Goal: Information Seeking & Learning: Find specific page/section

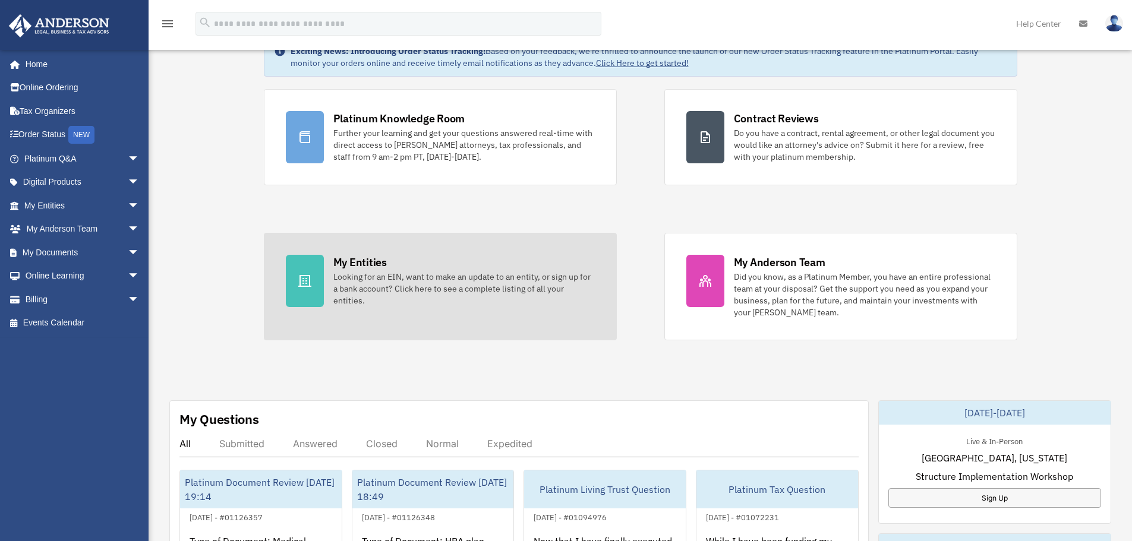
scroll to position [178, 0]
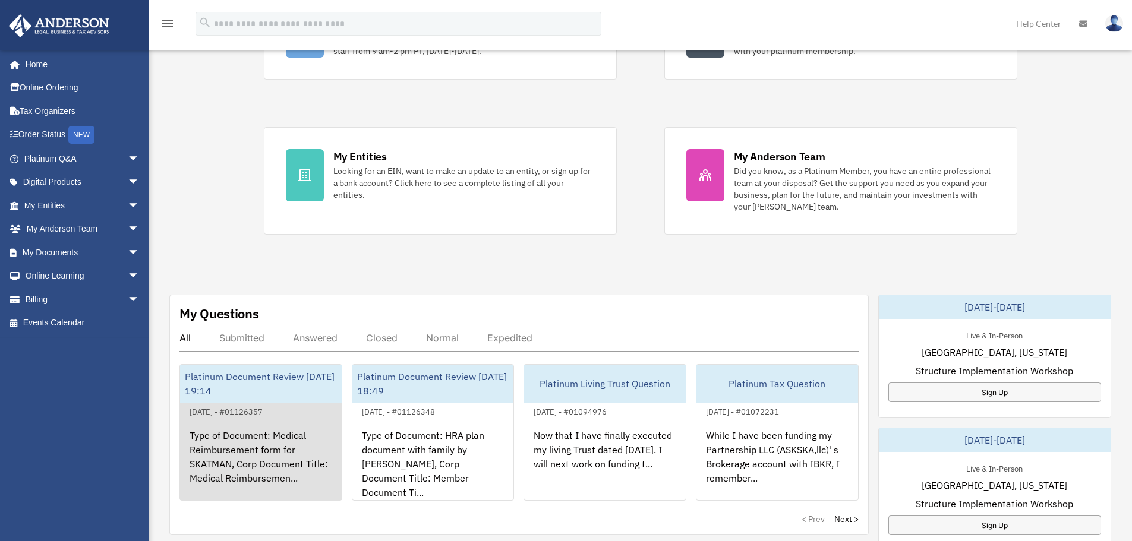
click at [266, 450] on div "Type of Document: Medical Reimbursement form for SKATMAN, Corp Document Title: …" at bounding box center [261, 465] width 162 height 93
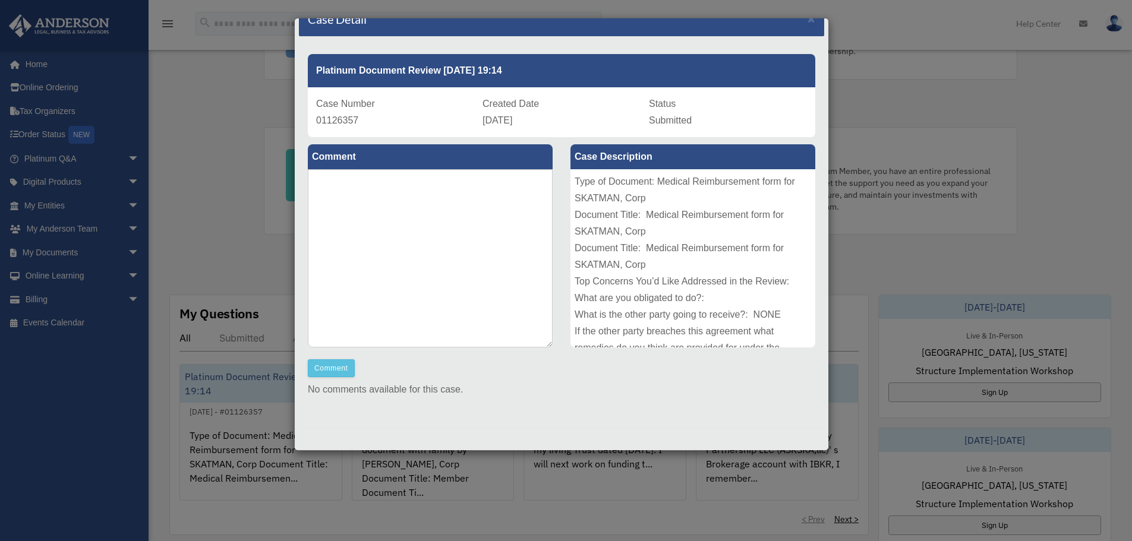
scroll to position [238, 0]
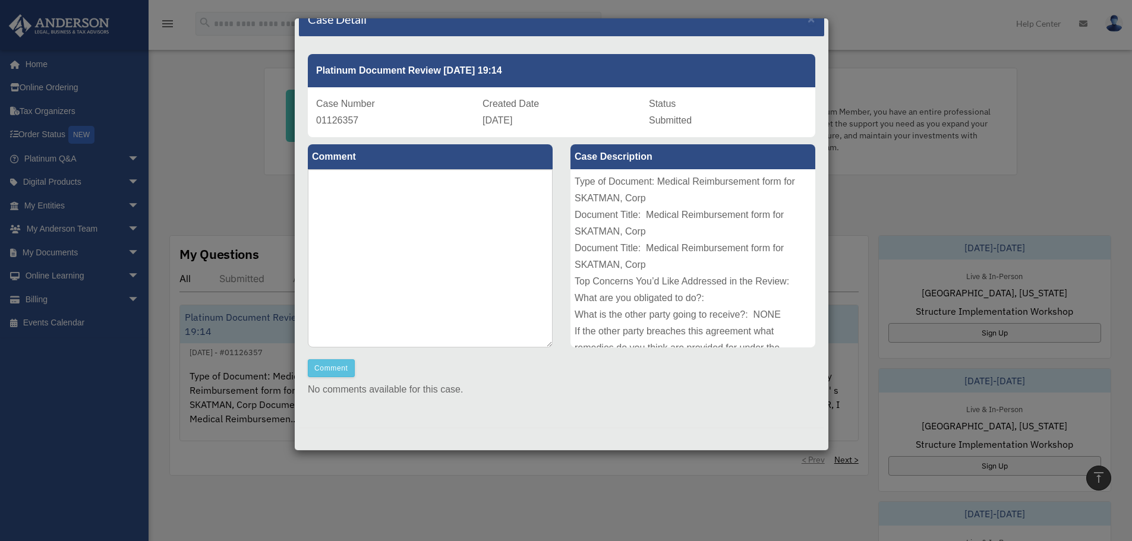
click at [931, 191] on div "Case Detail × Platinum Document Review 09/28/2025 19:14 Case Number 01126357 Cr…" at bounding box center [566, 270] width 1132 height 541
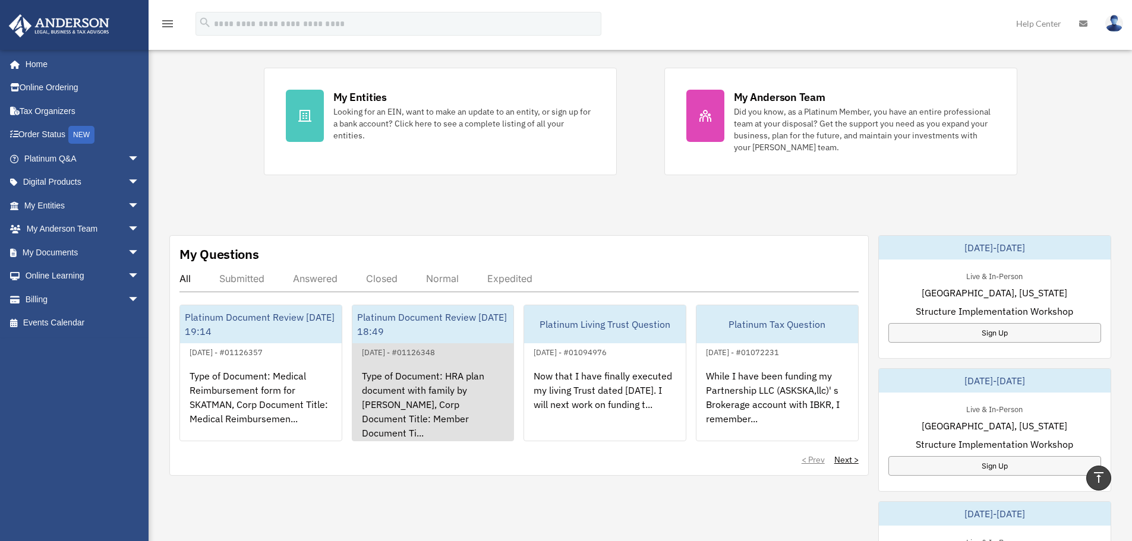
click at [392, 330] on div "Platinum Document Review 09/28/2025 18:49" at bounding box center [433, 324] width 162 height 38
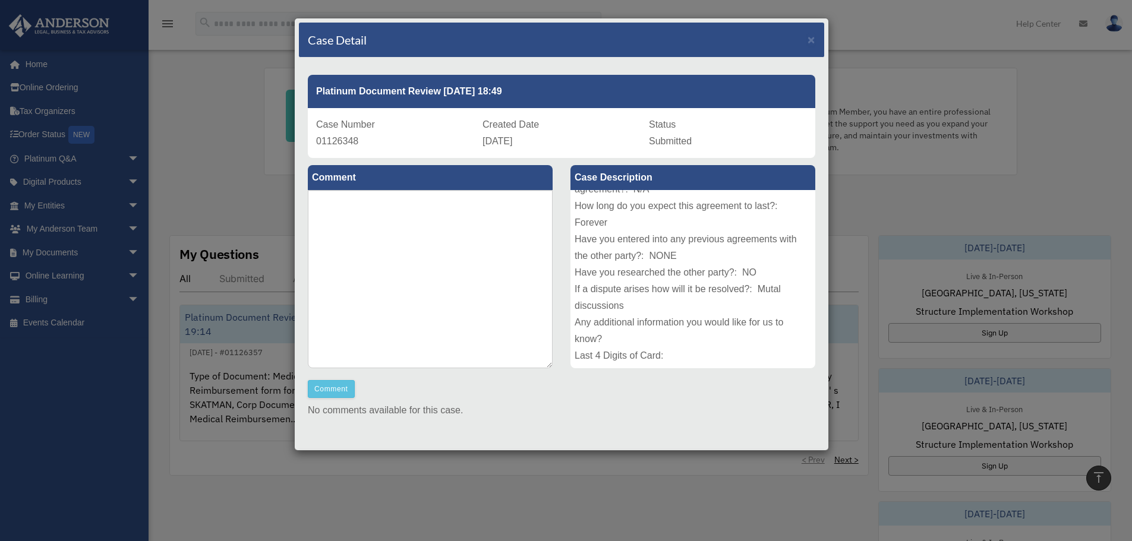
scroll to position [213, 0]
click at [857, 223] on div "Case Detail × Platinum Document Review 09/28/2025 18:49 Case Number 01126348 Cr…" at bounding box center [566, 270] width 1132 height 541
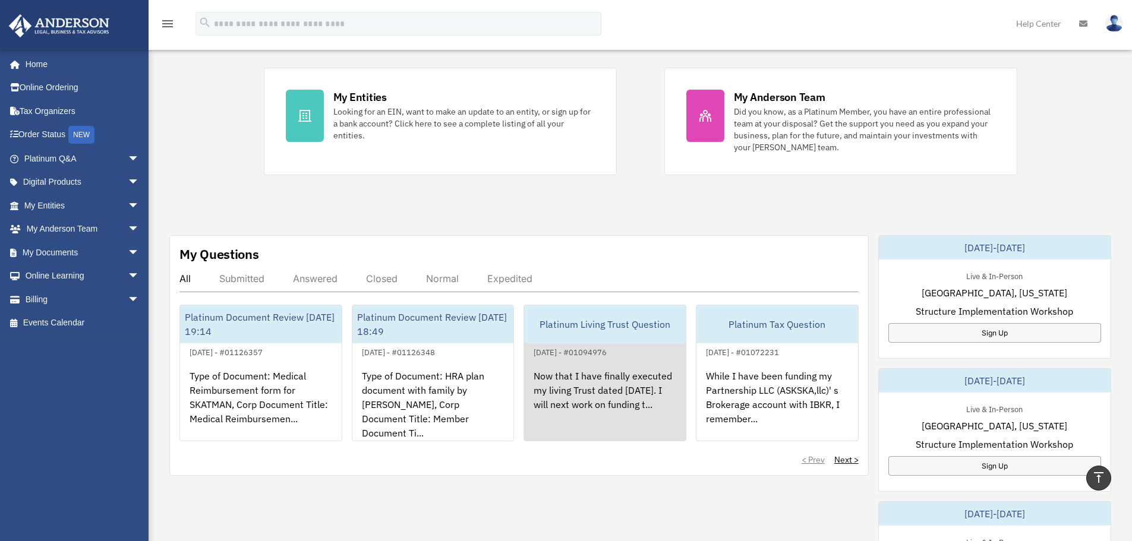
click at [601, 321] on div "Platinum Living Trust Question" at bounding box center [605, 324] width 162 height 38
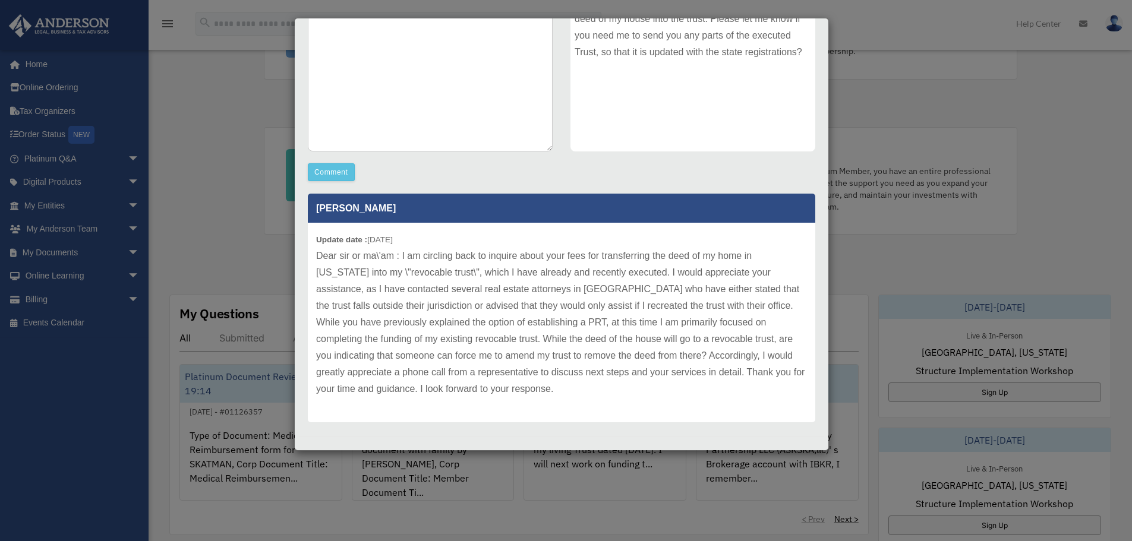
scroll to position [225, 0]
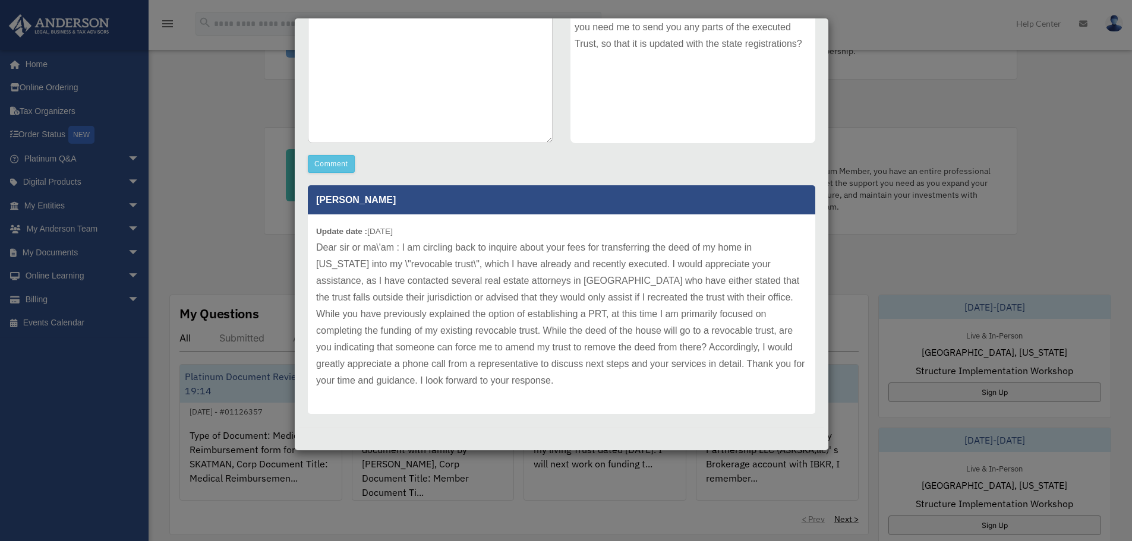
click at [907, 124] on div "Case Detail × Platinum Living Trust Question Case Number 01094976 Created Date …" at bounding box center [566, 270] width 1132 height 541
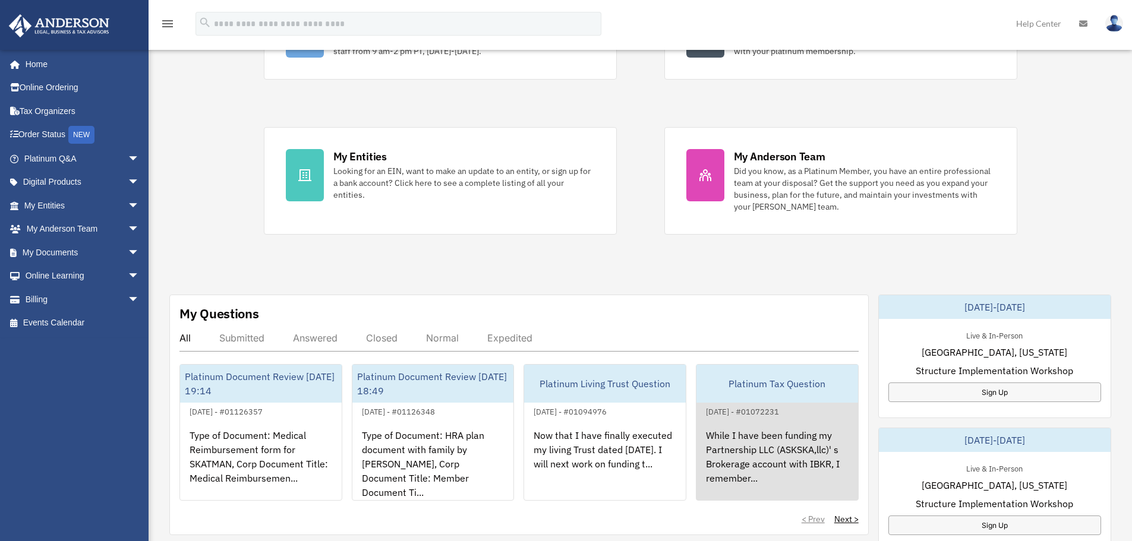
click at [728, 436] on div "While I have been funding my Partnership LLC (ASKSKA,llc)' s Brokerage account …" at bounding box center [777, 465] width 162 height 93
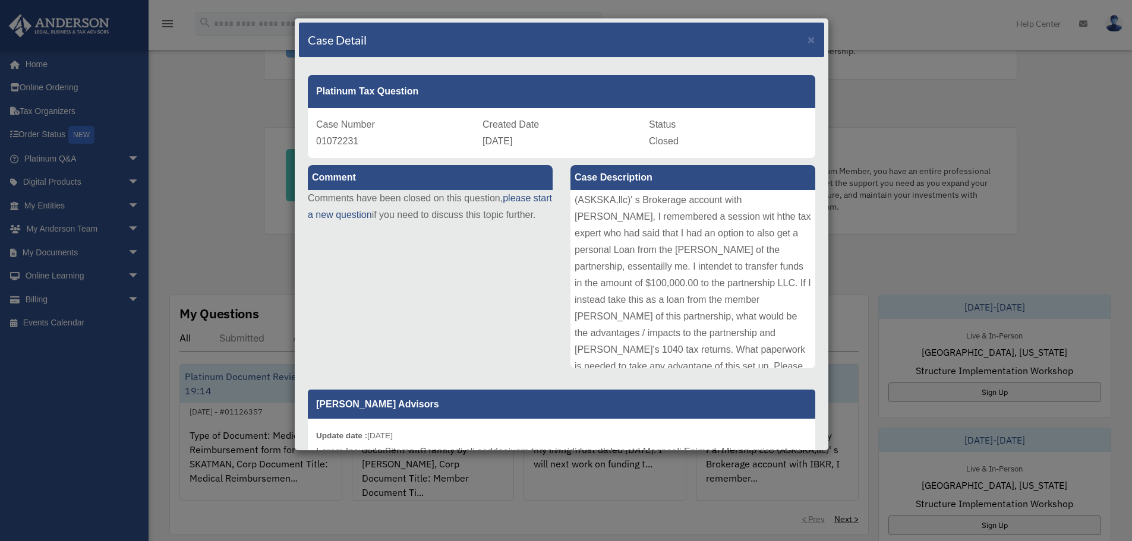
scroll to position [30, 0]
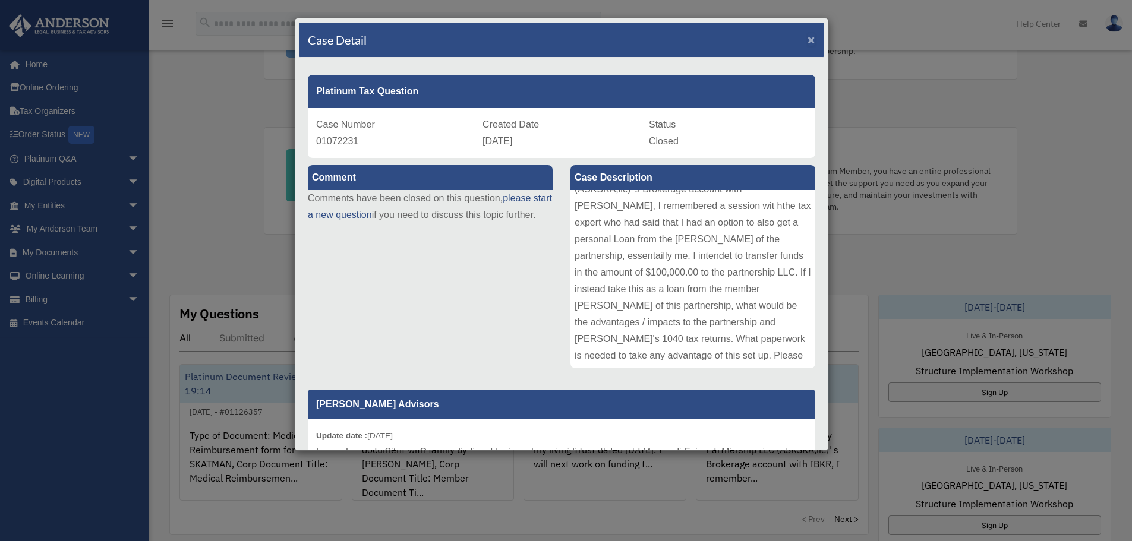
click at [807, 40] on span "×" at bounding box center [811, 40] width 8 height 14
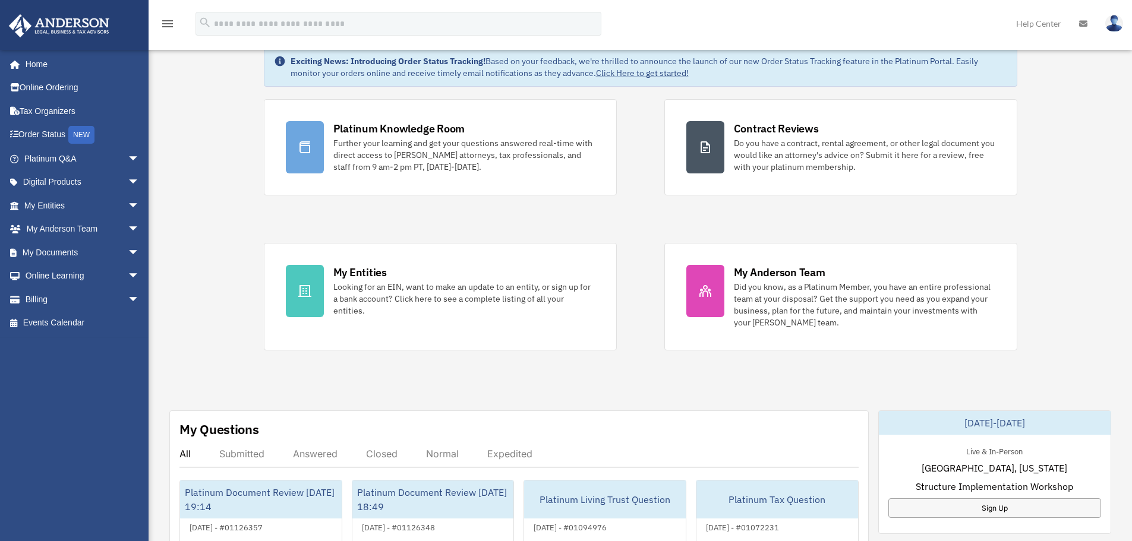
scroll to position [59, 0]
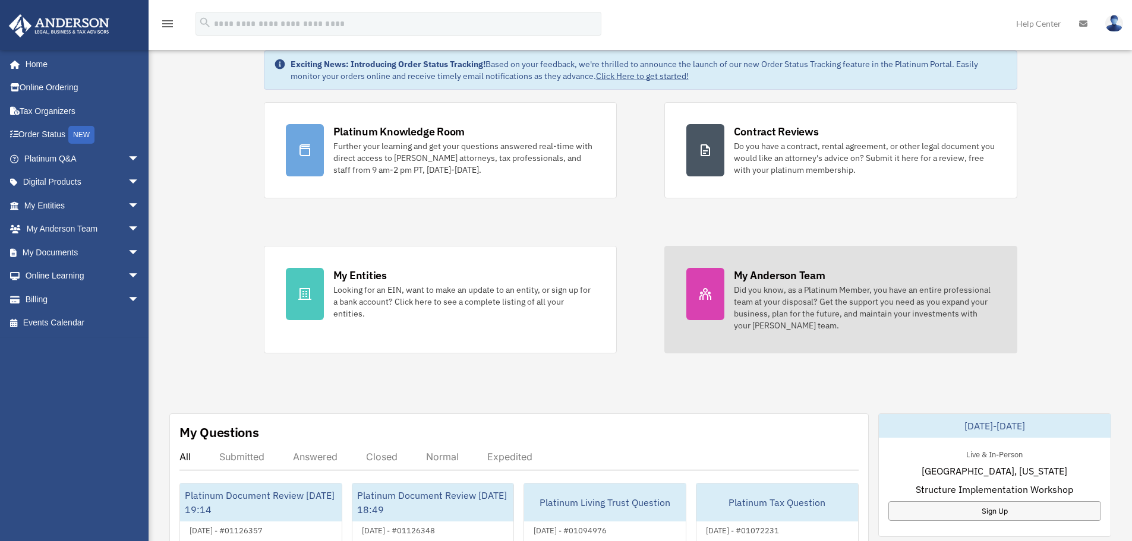
click at [781, 289] on div "Did you know, as a Platinum Member, you have an entire professional team at you…" at bounding box center [864, 308] width 261 height 48
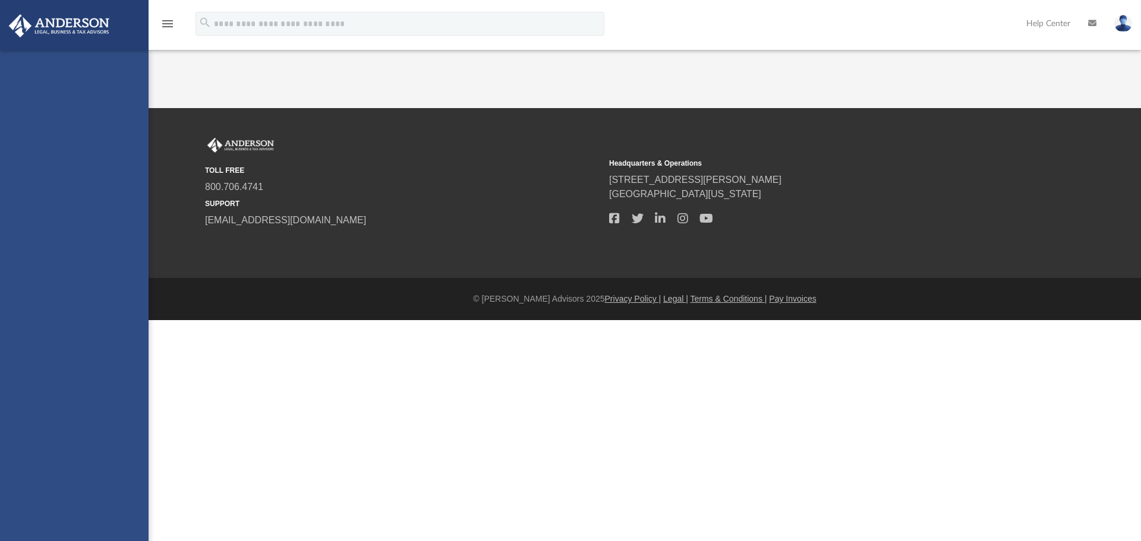
click at [772, 249] on div "TOLL FREE 800.706.4741 SUPPORT info@andersonadvisors.com Headquarters & Operati…" at bounding box center [644, 193] width 897 height 111
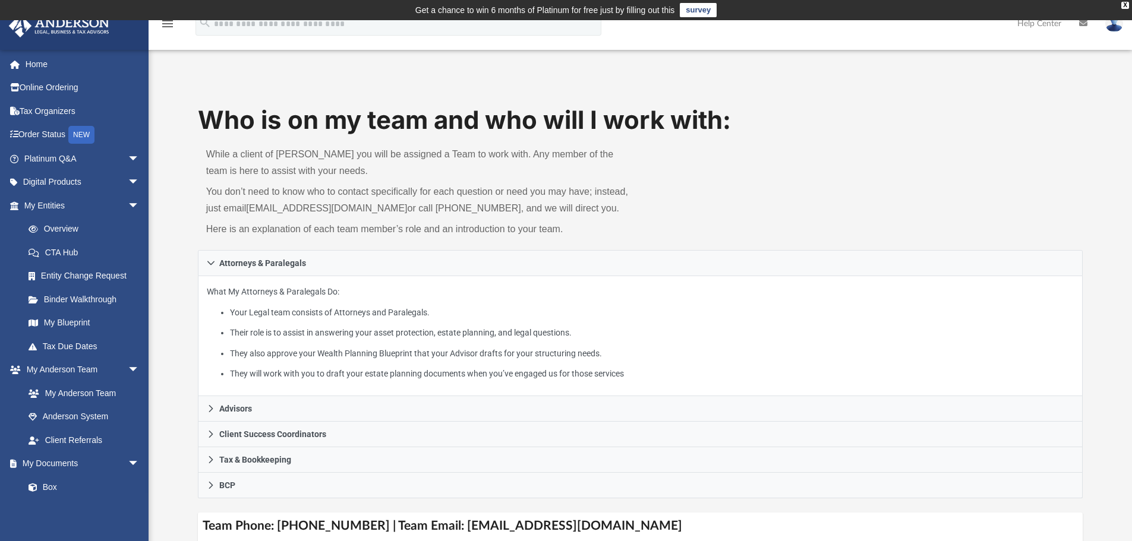
scroll to position [59, 0]
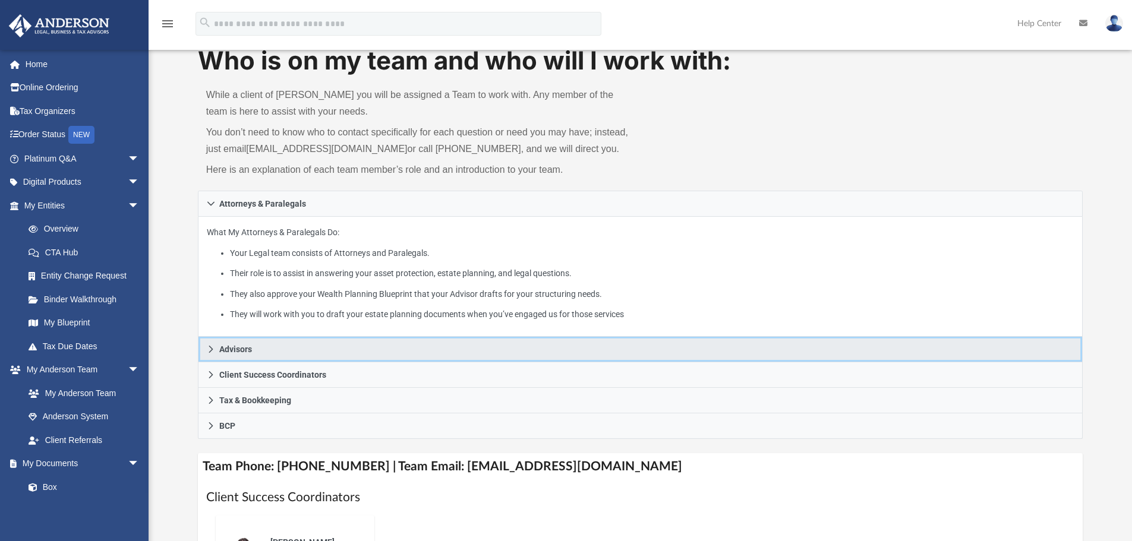
click at [211, 349] on icon at bounding box center [211, 349] width 8 height 8
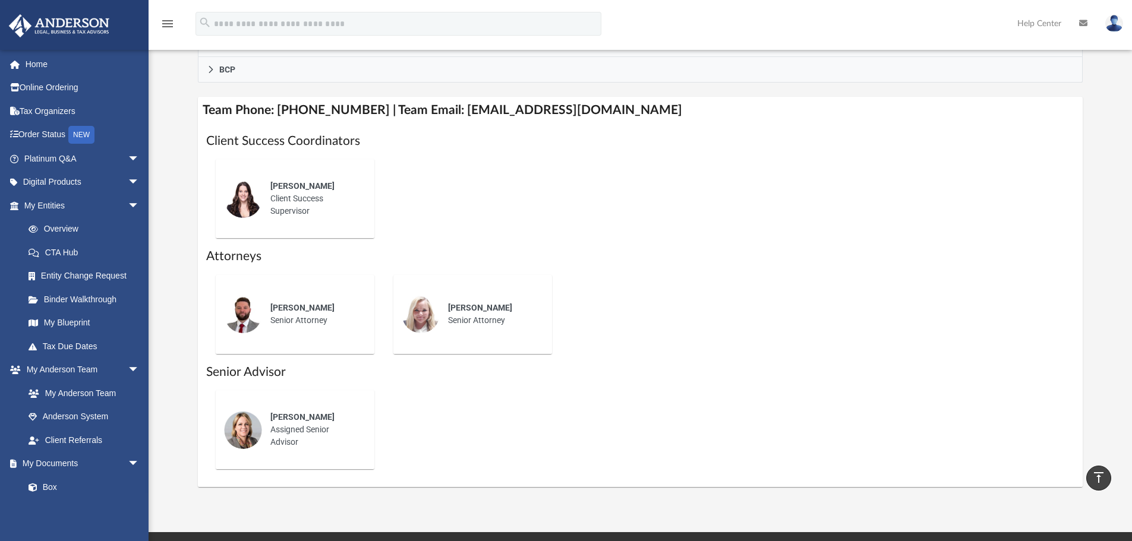
scroll to position [475, 0]
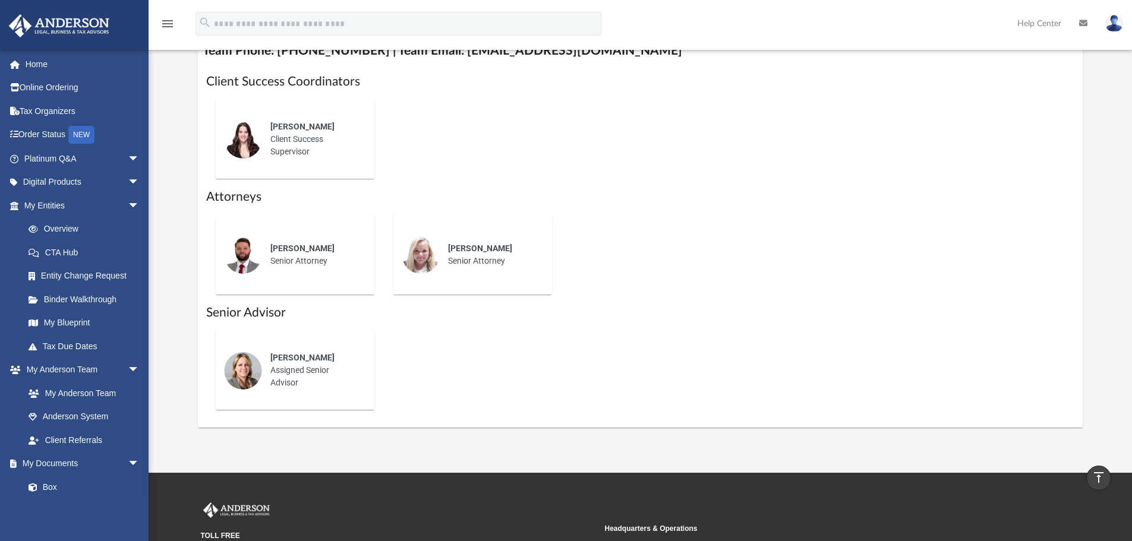
click at [316, 359] on span "Kelly Allison" at bounding box center [302, 358] width 64 height 10
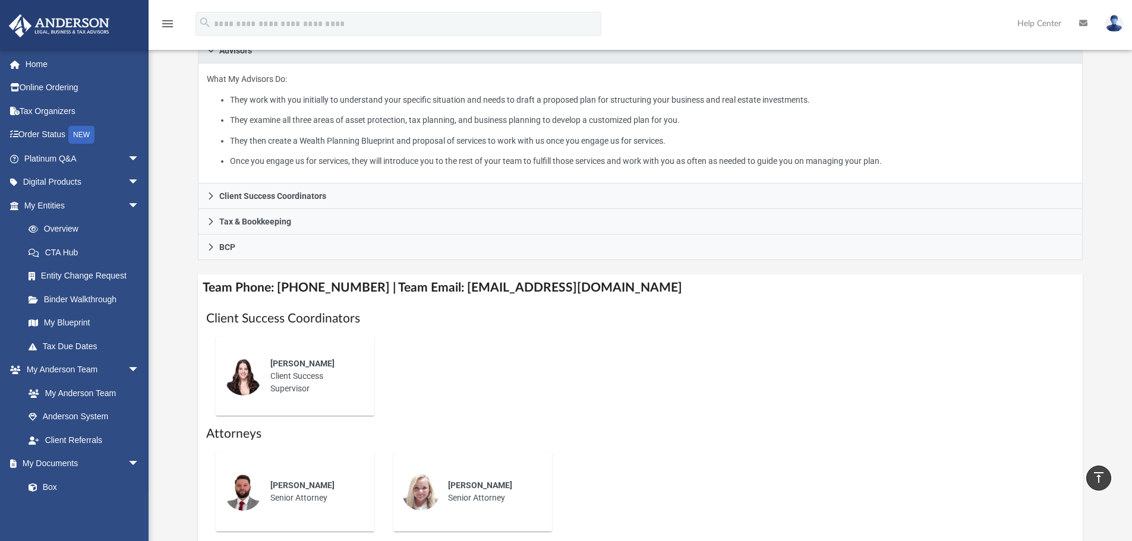
scroll to position [238, 0]
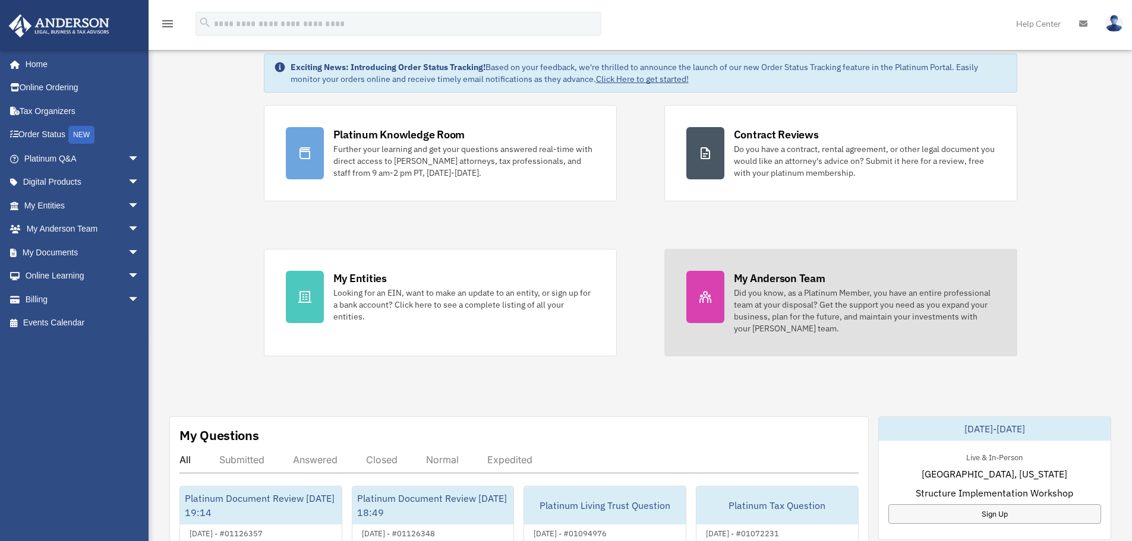
scroll to position [59, 0]
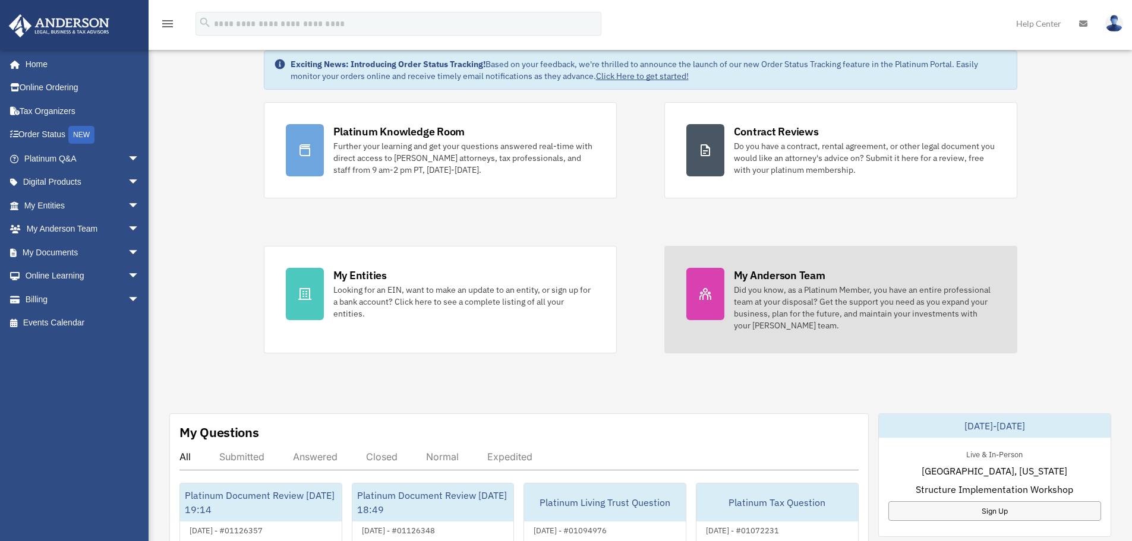
click at [781, 273] on div "My Anderson Team" at bounding box center [780, 275] width 92 height 15
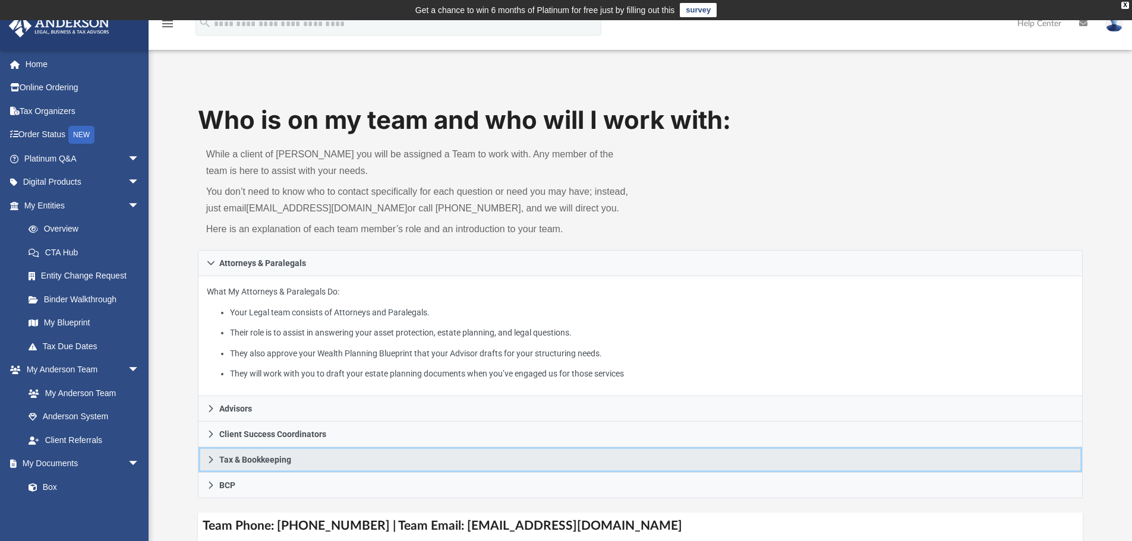
click at [215, 460] on link "Tax & Bookkeeping" at bounding box center [640, 460] width 885 height 26
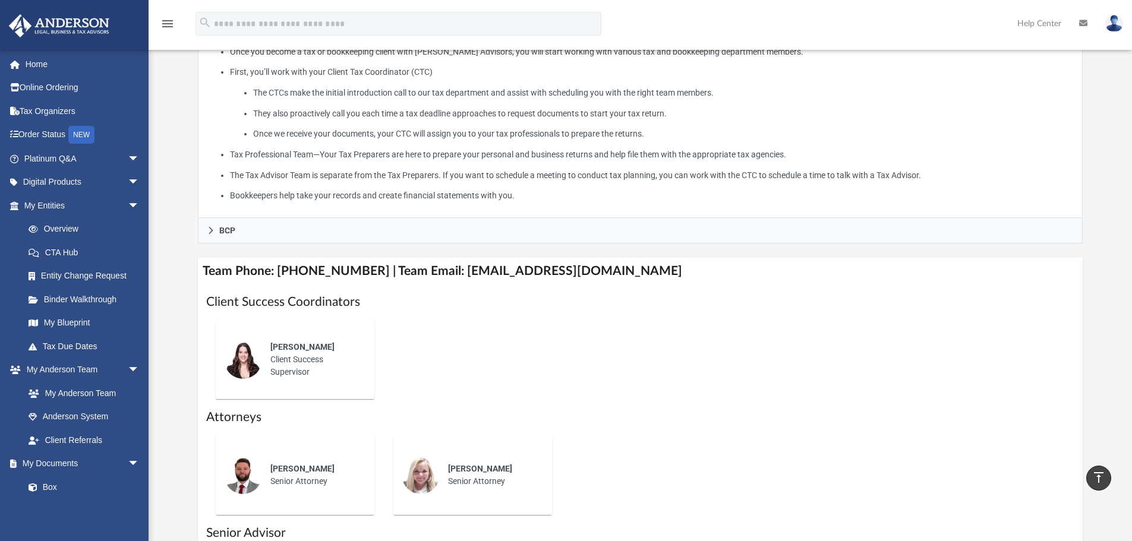
scroll to position [297, 0]
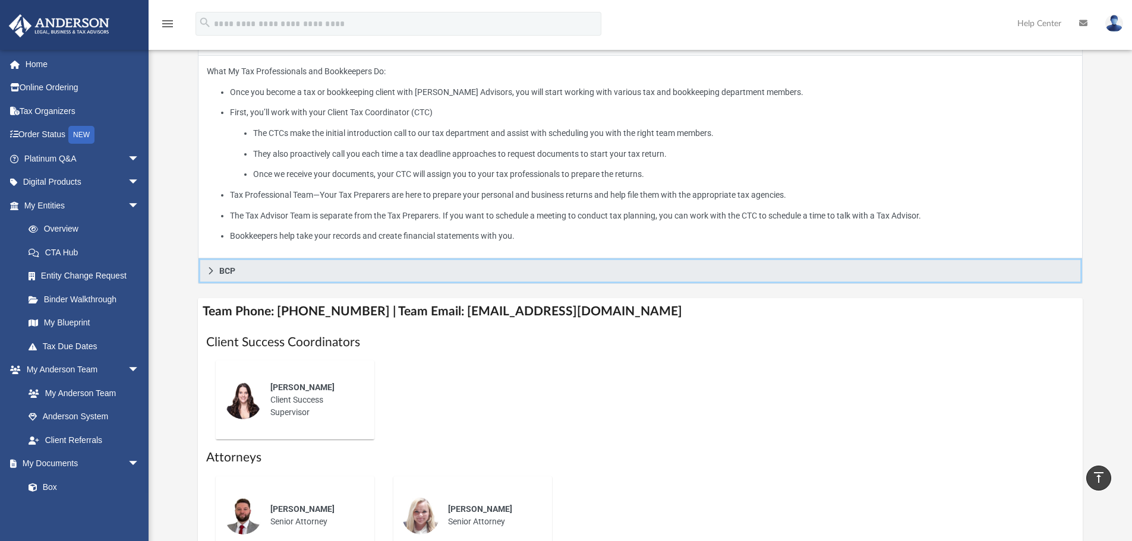
click at [215, 272] on icon at bounding box center [211, 271] width 8 height 8
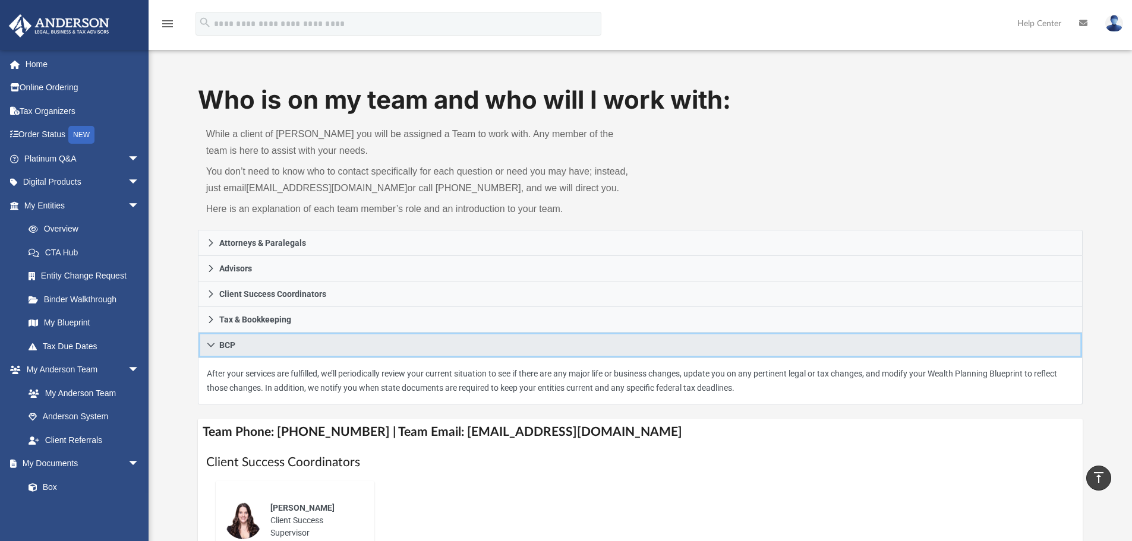
scroll to position [0, 0]
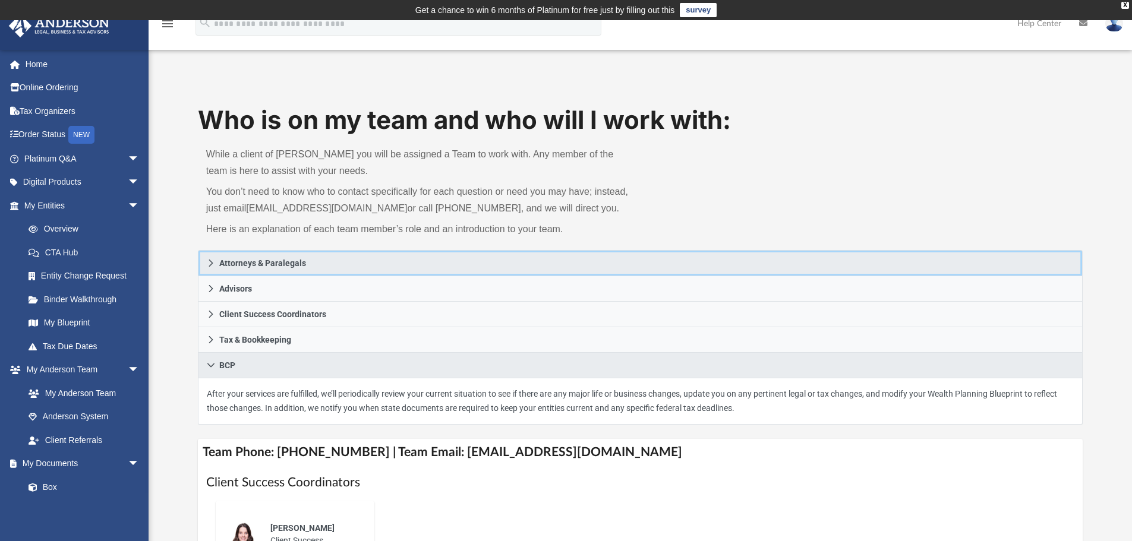
click at [213, 261] on icon at bounding box center [211, 263] width 8 height 8
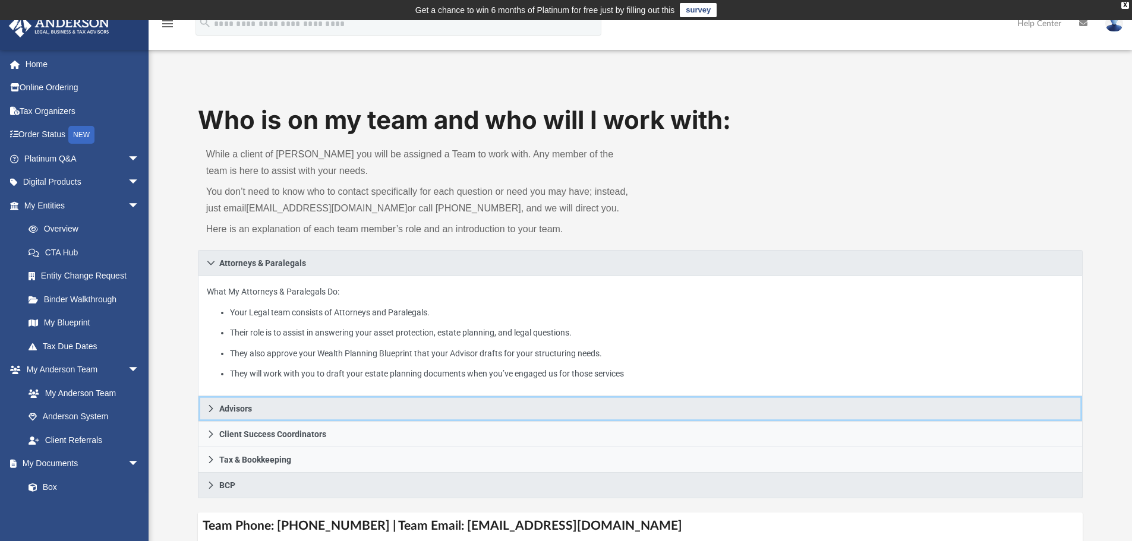
click at [213, 408] on icon at bounding box center [211, 409] width 8 height 8
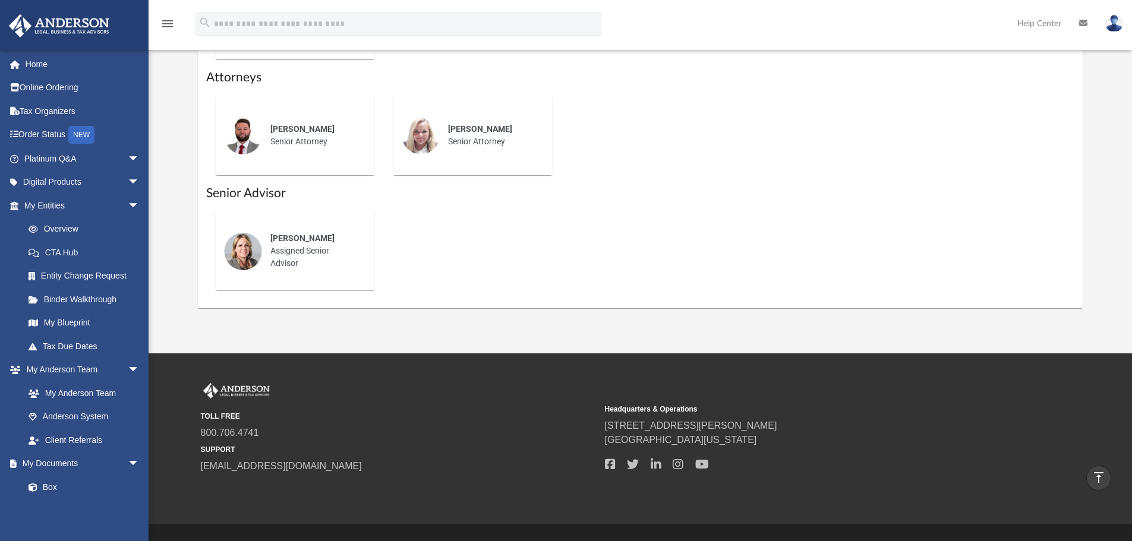
scroll to position [620, 0]
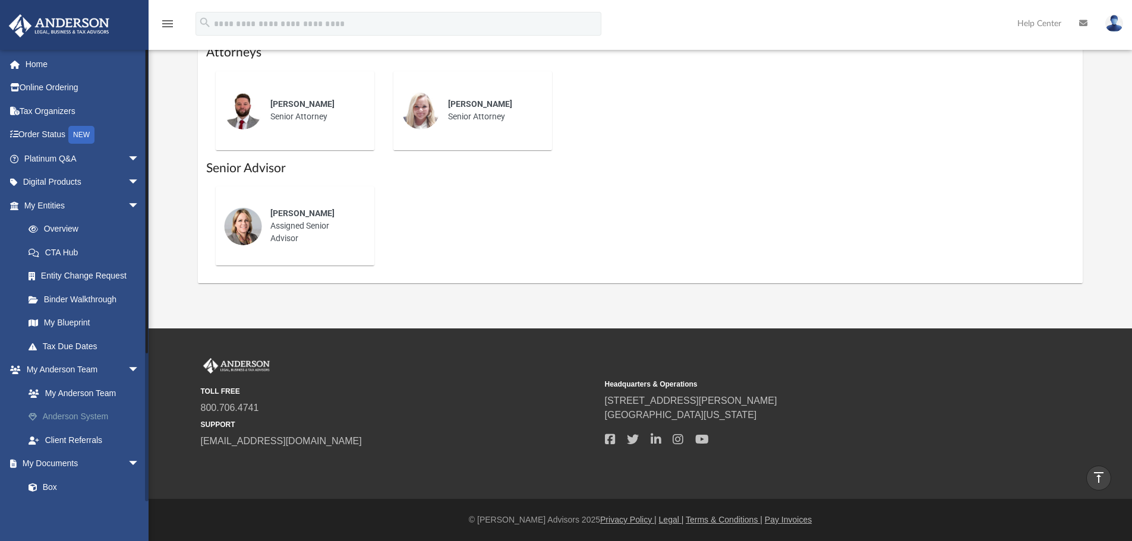
click at [77, 417] on link "Anderson System" at bounding box center [87, 417] width 141 height 24
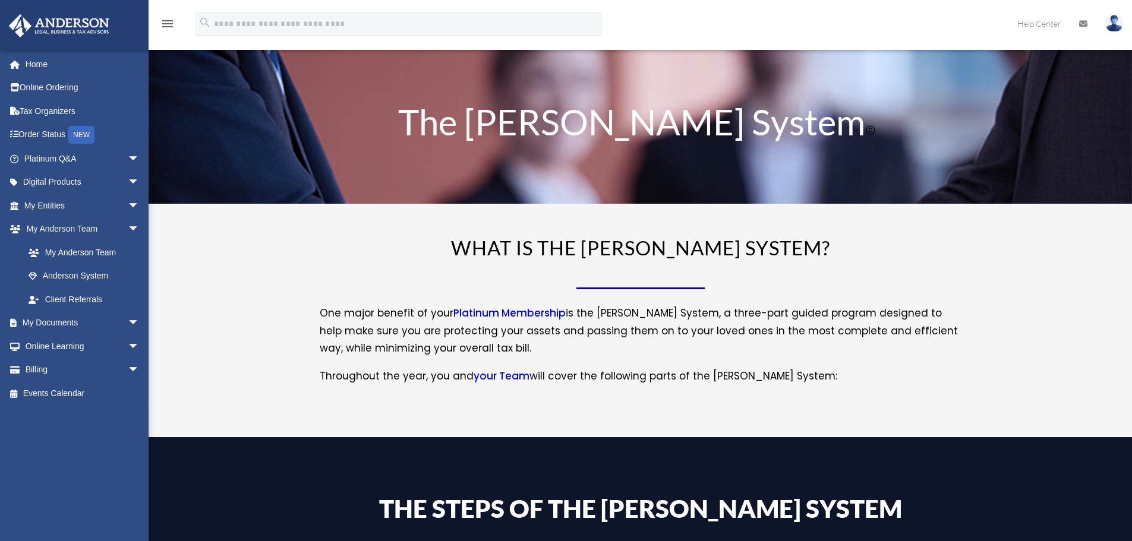
click at [75, 437] on div "[PERSON_NAME][EMAIL_ADDRESS][DOMAIN_NAME] Sign Out [PERSON_NAME][EMAIL_ADDRESS]…" at bounding box center [78, 275] width 157 height 452
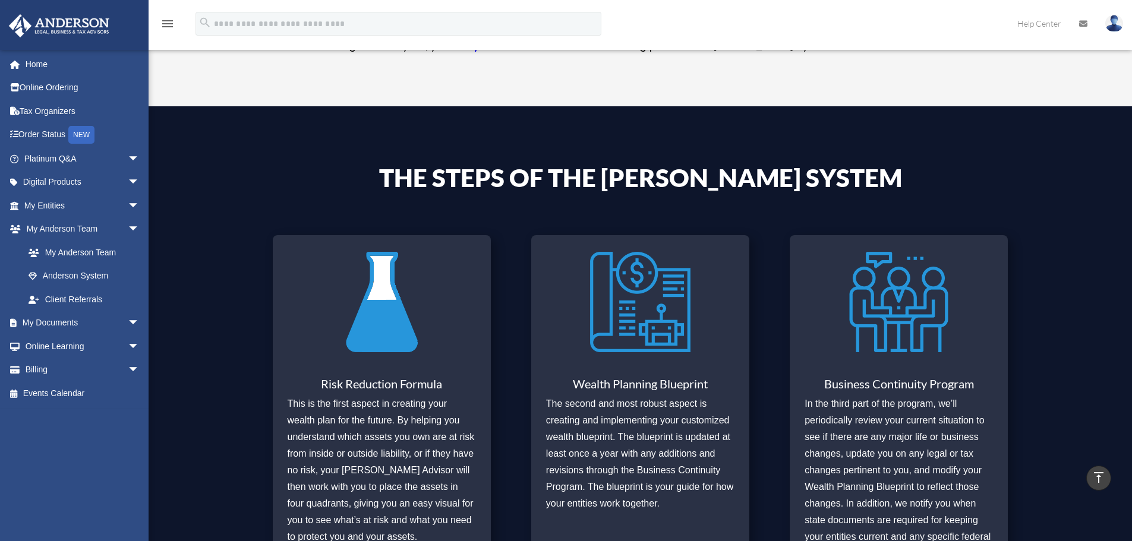
scroll to position [416, 0]
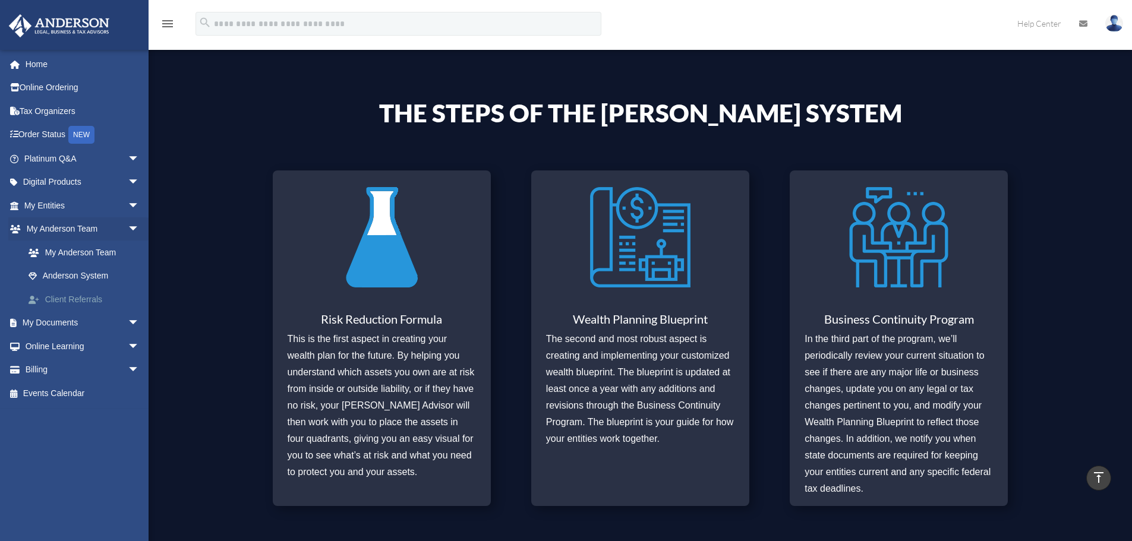
click at [55, 300] on link "Client Referrals" at bounding box center [87, 300] width 141 height 24
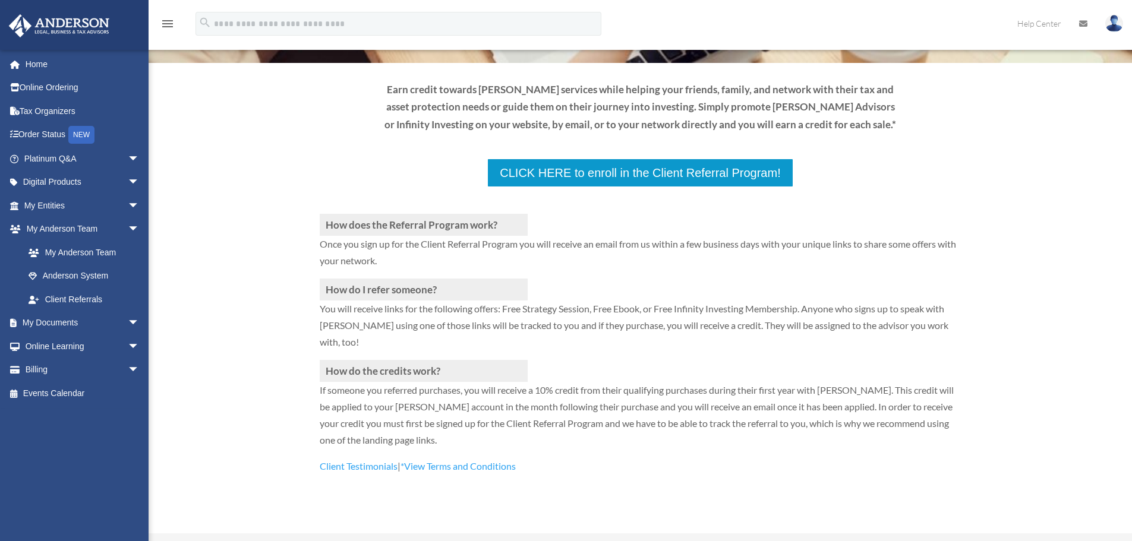
scroll to position [178, 0]
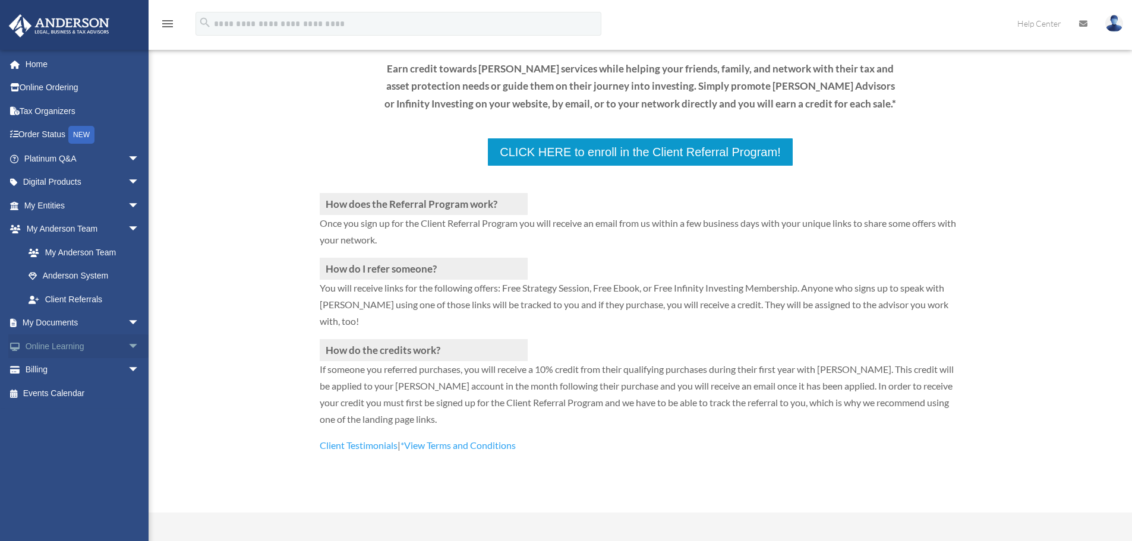
click at [51, 343] on link "Online Learning arrow_drop_down" at bounding box center [82, 347] width 149 height 24
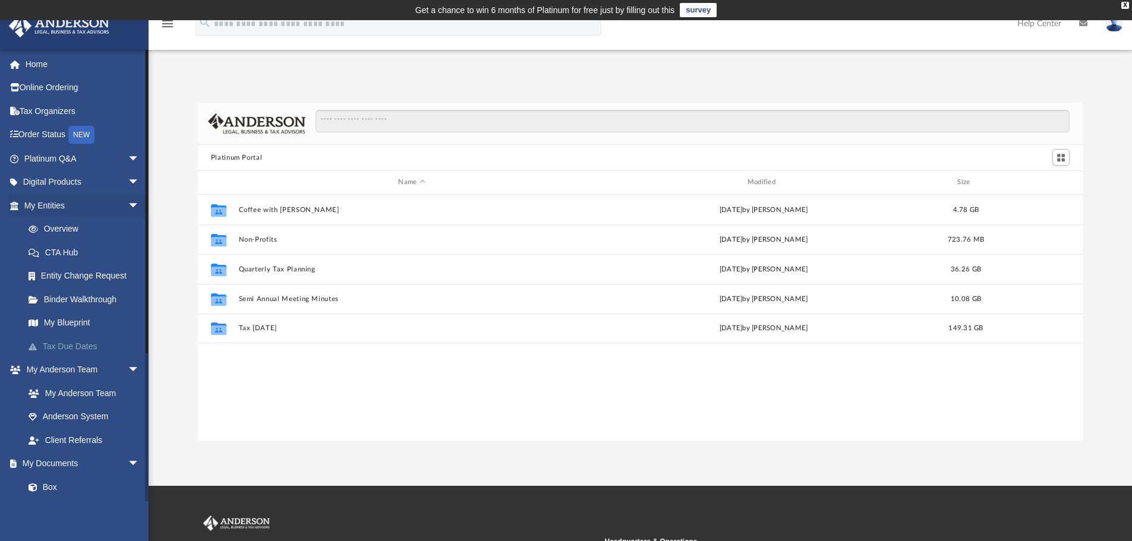
click at [68, 341] on link "Tax Due Dates" at bounding box center [87, 347] width 141 height 24
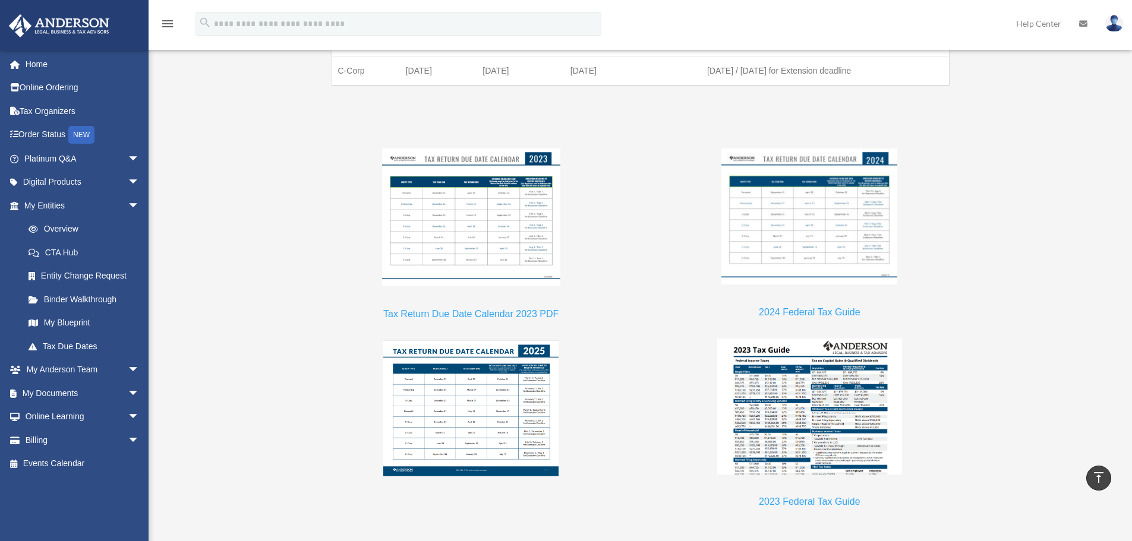
scroll to position [1002, 0]
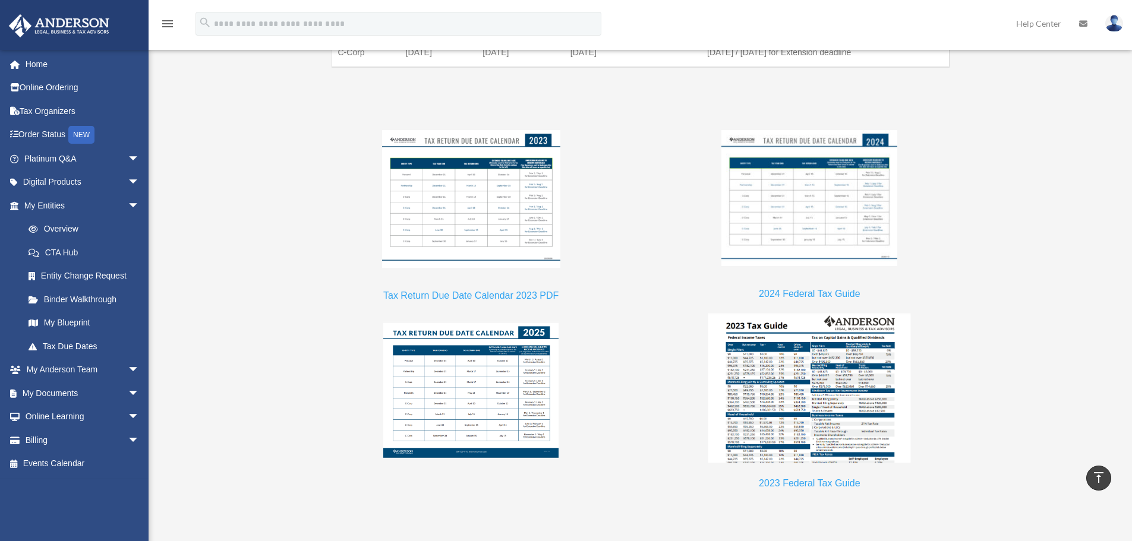
click at [819, 411] on img at bounding box center [809, 388] width 203 height 150
